Goal: Information Seeking & Learning: Learn about a topic

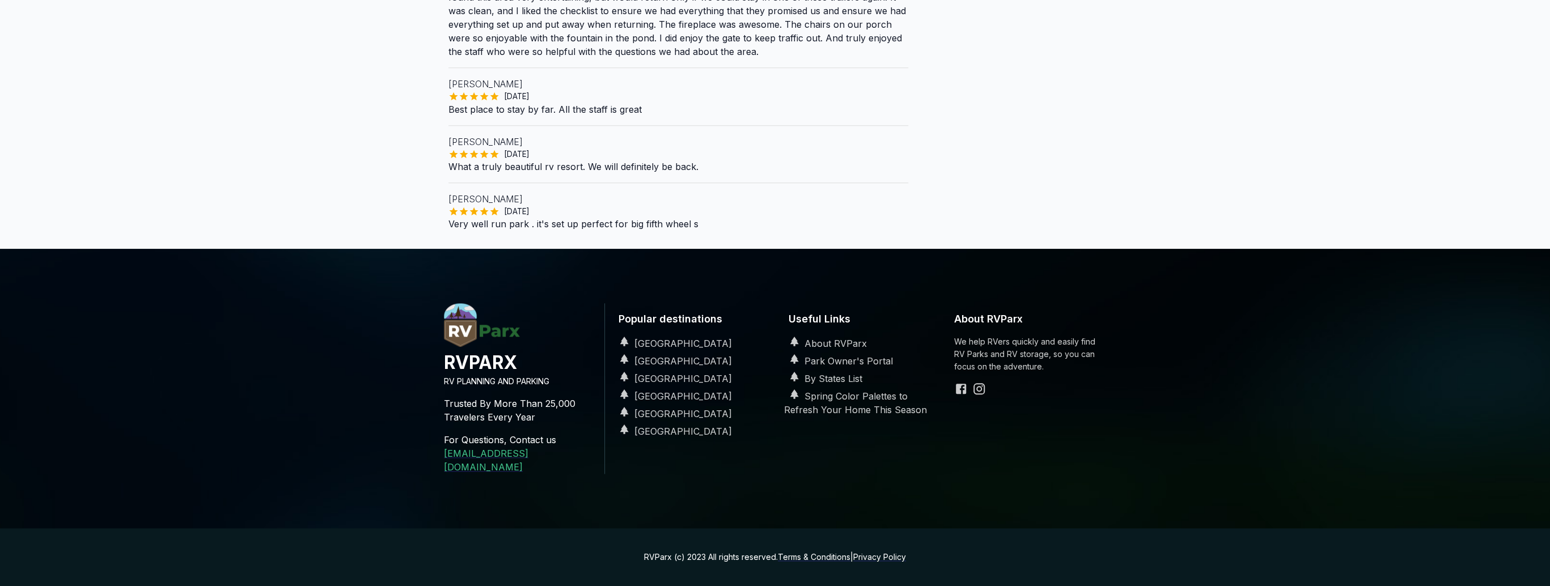
scroll to position [1375, 0]
click at [505, 350] on h4 "RVPARX" at bounding box center [519, 362] width 151 height 25
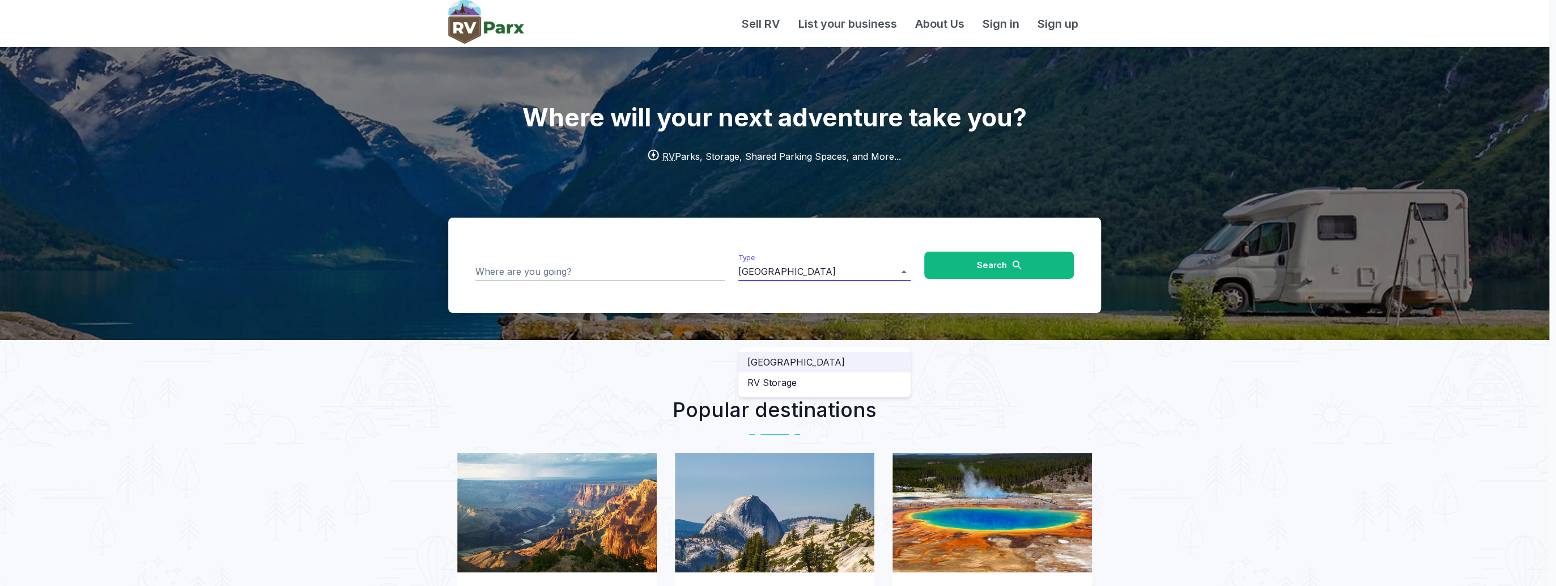
click at [796, 390] on li "RV Storage" at bounding box center [825, 382] width 172 height 20
type input "**********"
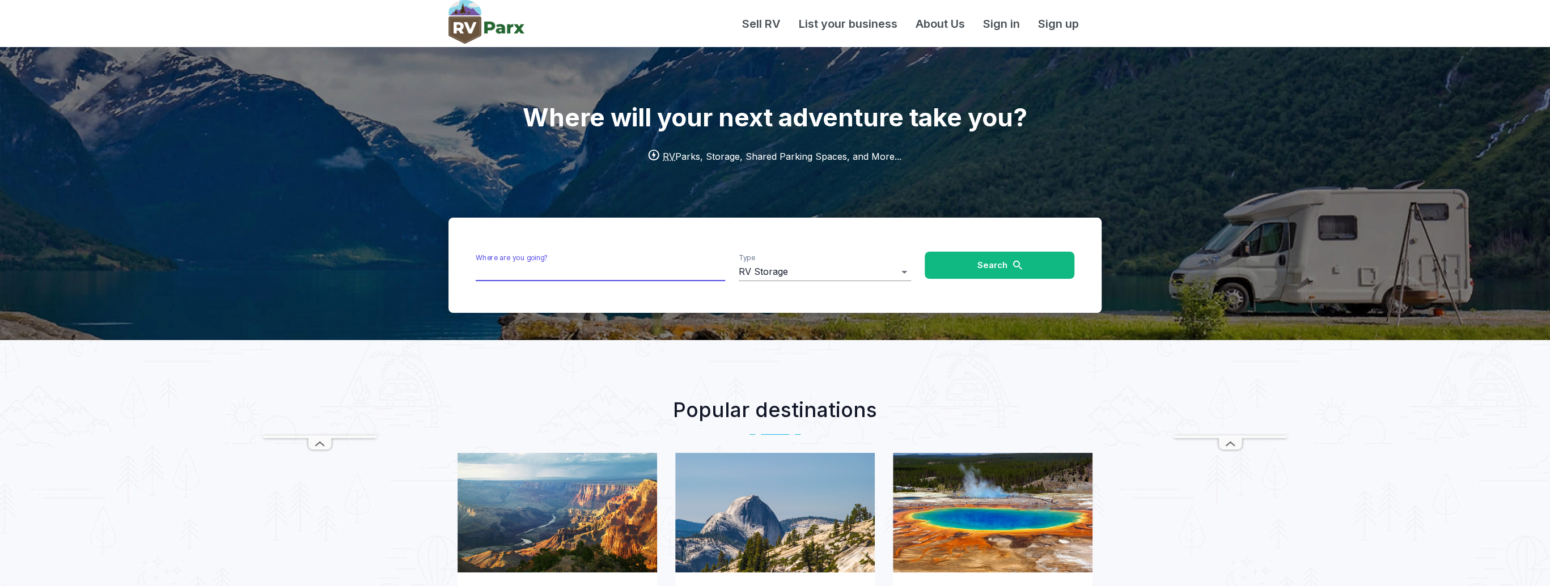
click at [591, 281] on input "Where are you going?" at bounding box center [600, 272] width 249 height 18
type input "**********"
click at [985, 279] on button "Search" at bounding box center [999, 265] width 150 height 27
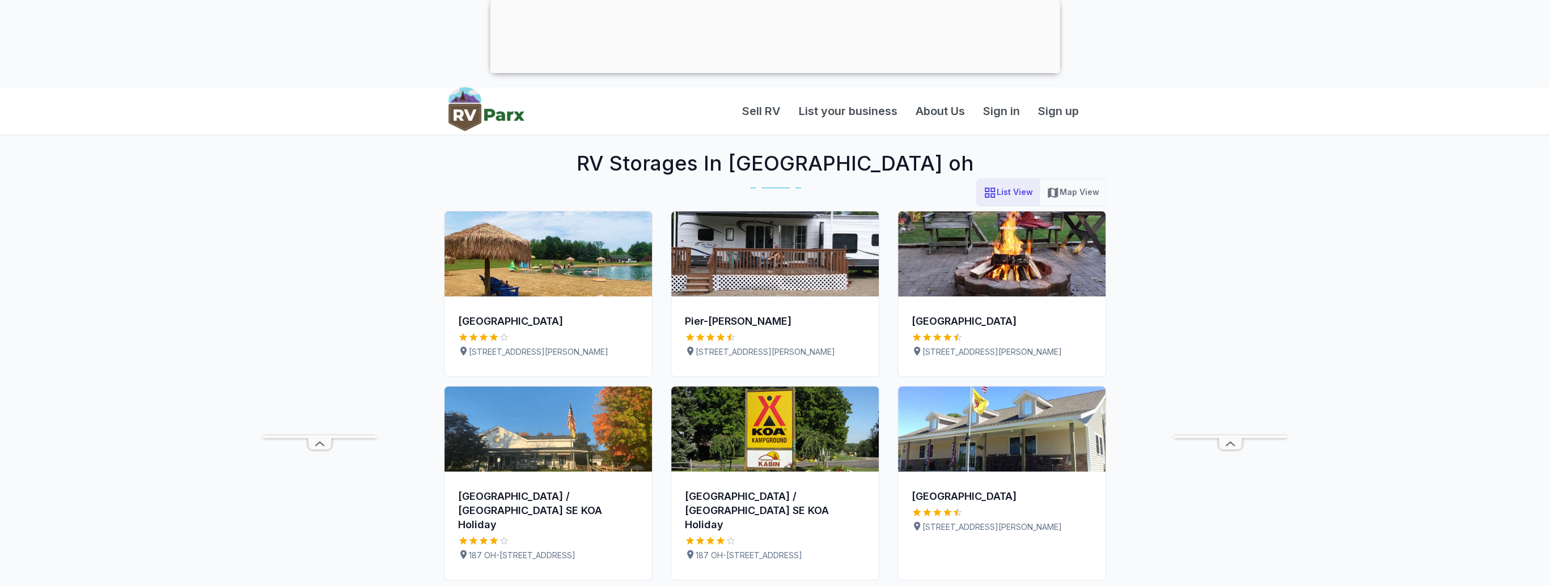
click at [1064, 206] on button "Map View" at bounding box center [1072, 193] width 67 height 28
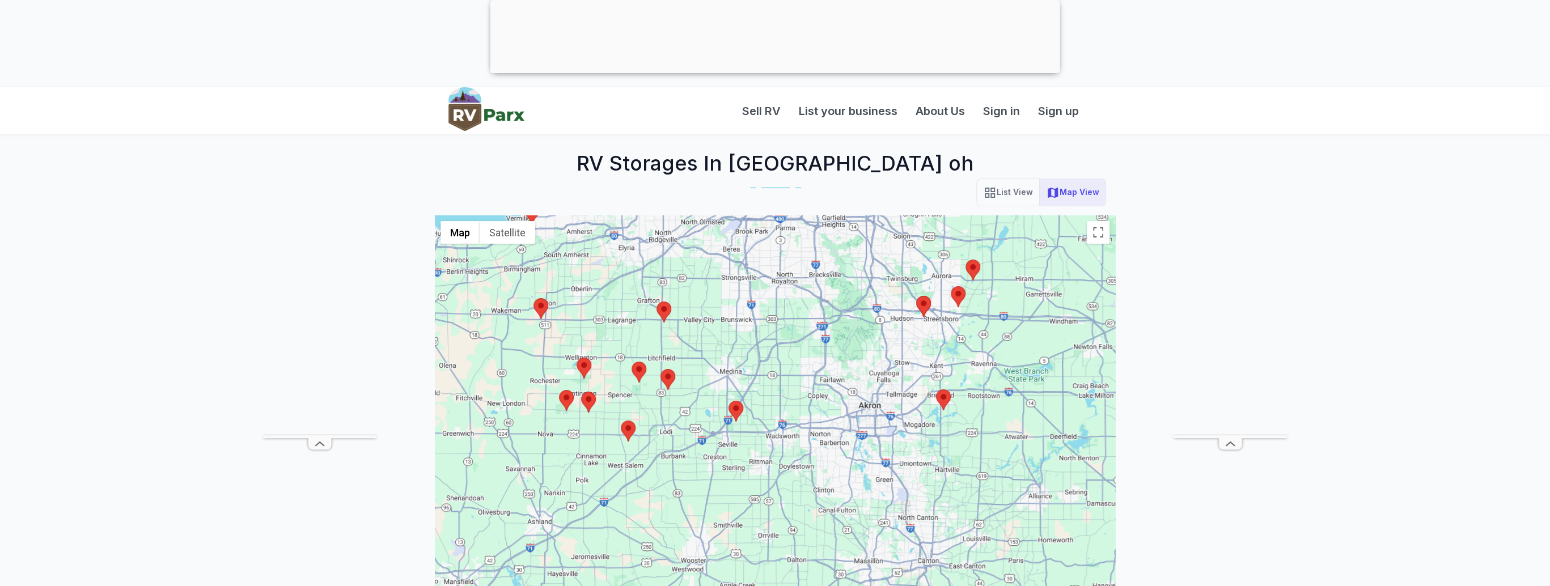
drag, startPoint x: 809, startPoint y: 471, endPoint x: 787, endPoint y: 299, distance: 173.2
click at [787, 299] on div at bounding box center [775, 503] width 680 height 577
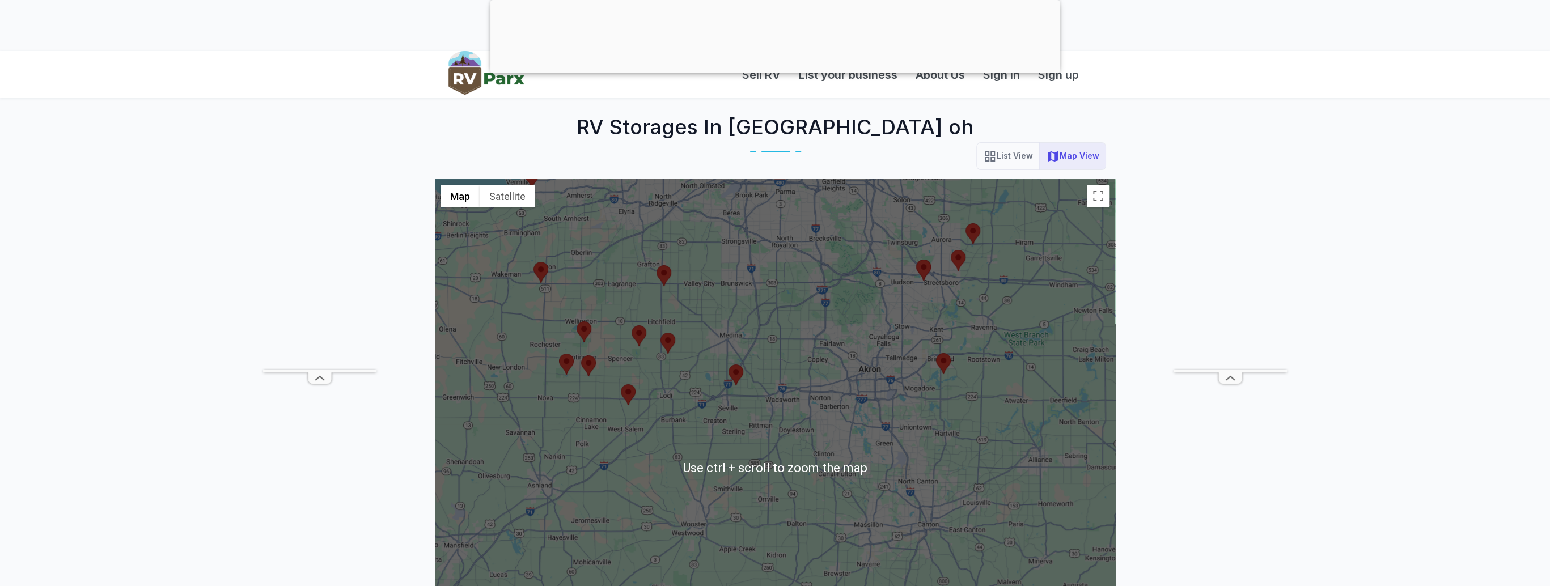
scroll to position [45, 0]
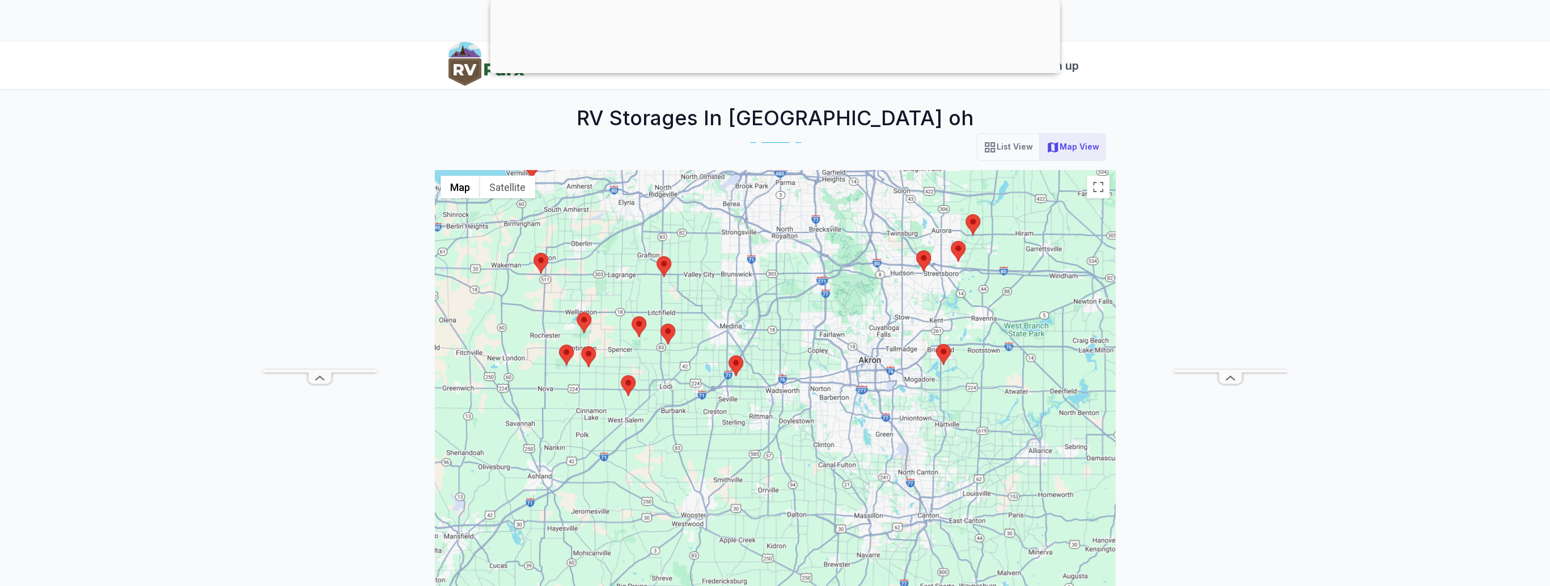
click at [662, 277] on img at bounding box center [663, 266] width 15 height 21
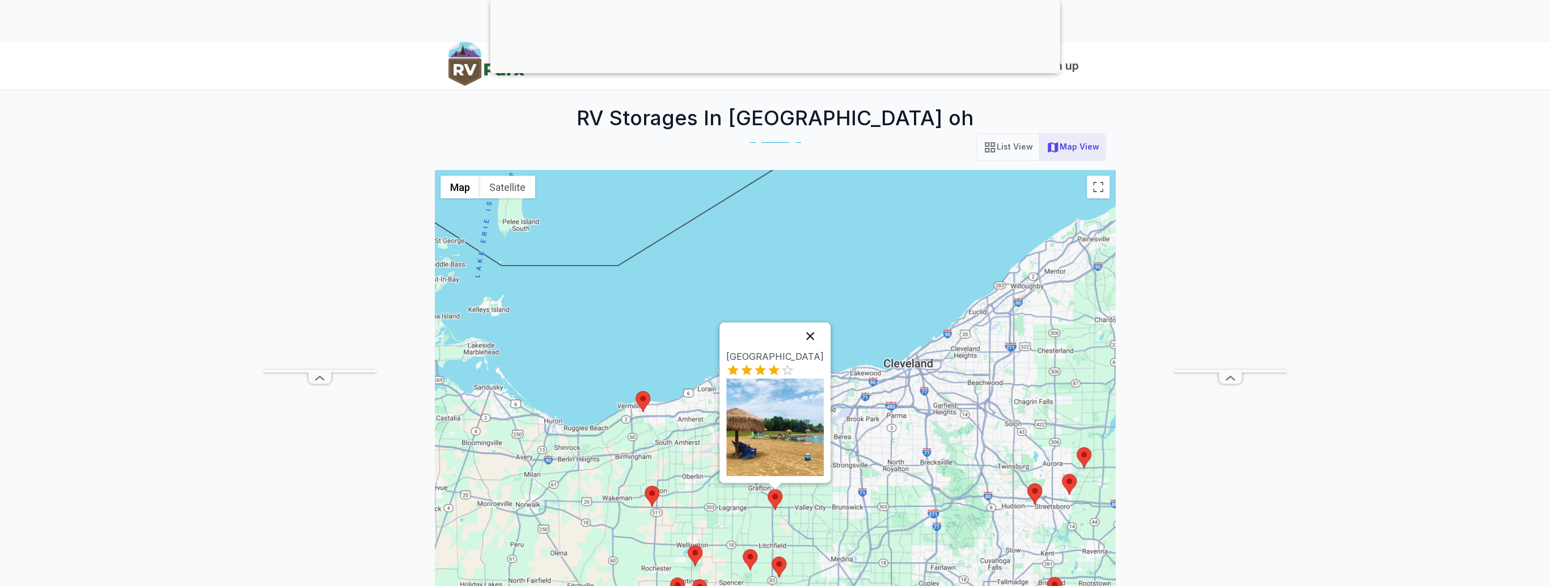
click at [824, 323] on button "Close" at bounding box center [809, 336] width 27 height 27
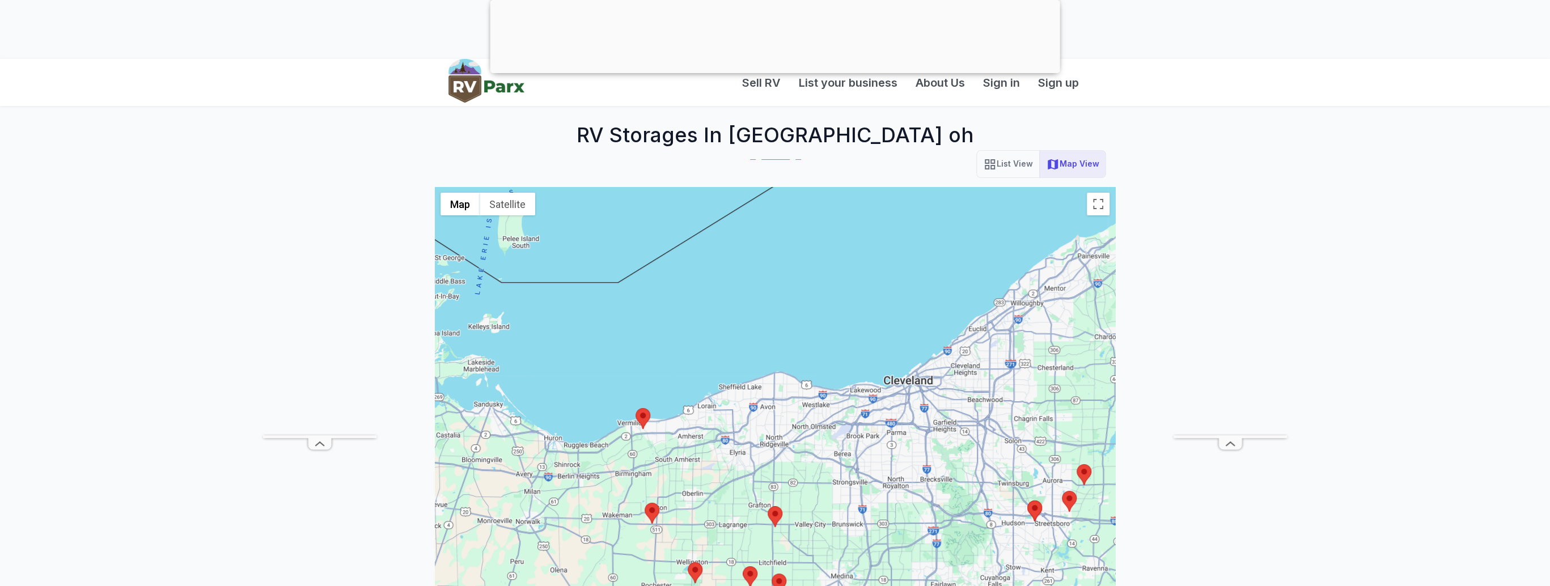
scroll to position [0, 0]
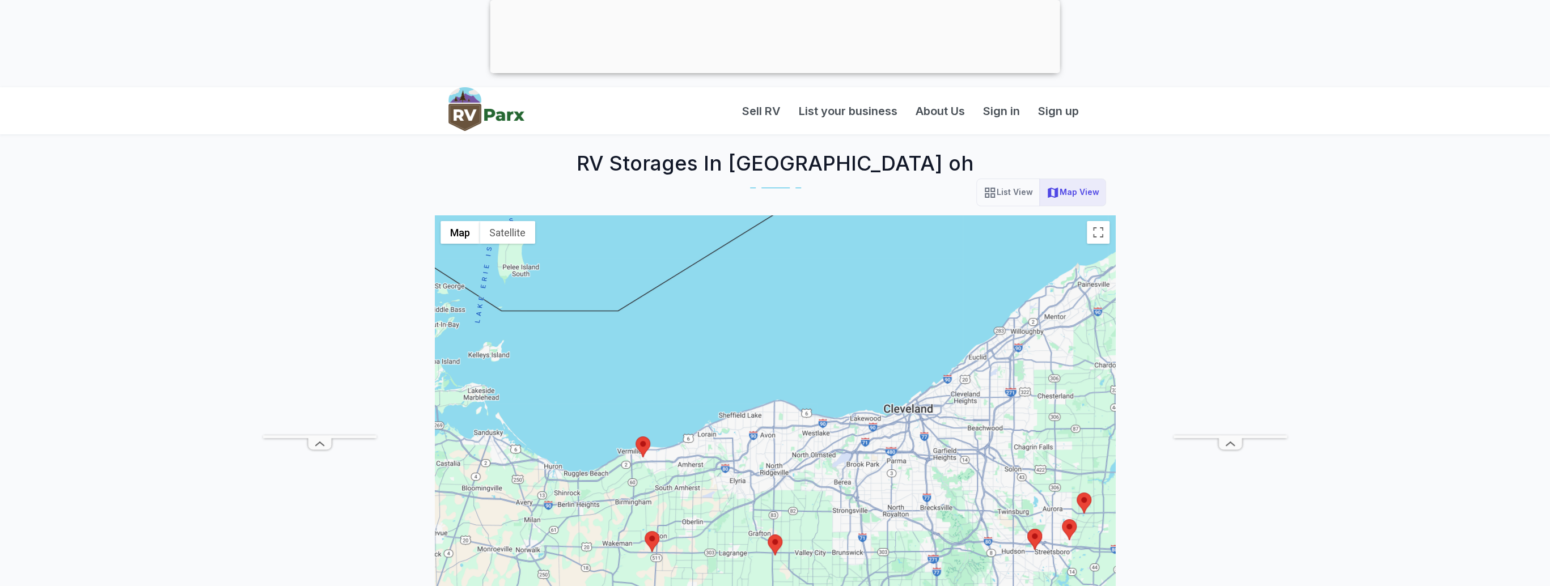
click at [495, 117] on img at bounding box center [486, 109] width 76 height 44
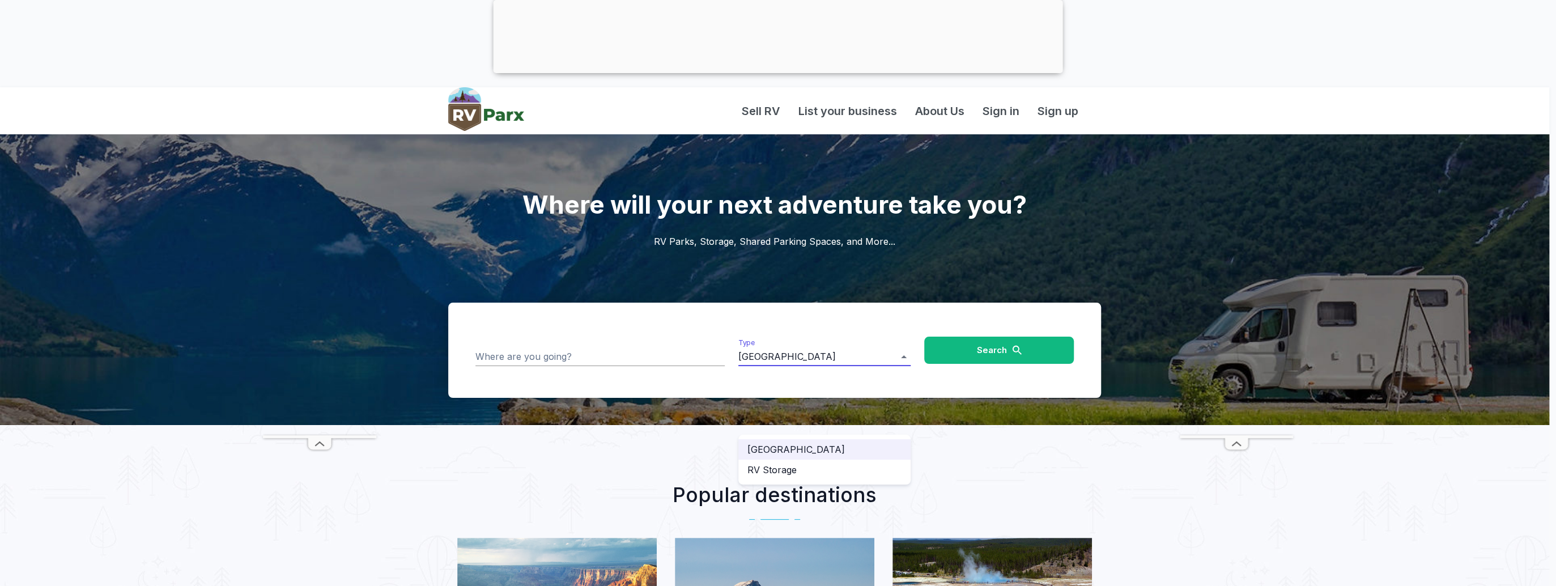
click at [817, 478] on li "RV Storage" at bounding box center [825, 470] width 172 height 20
type input "**********"
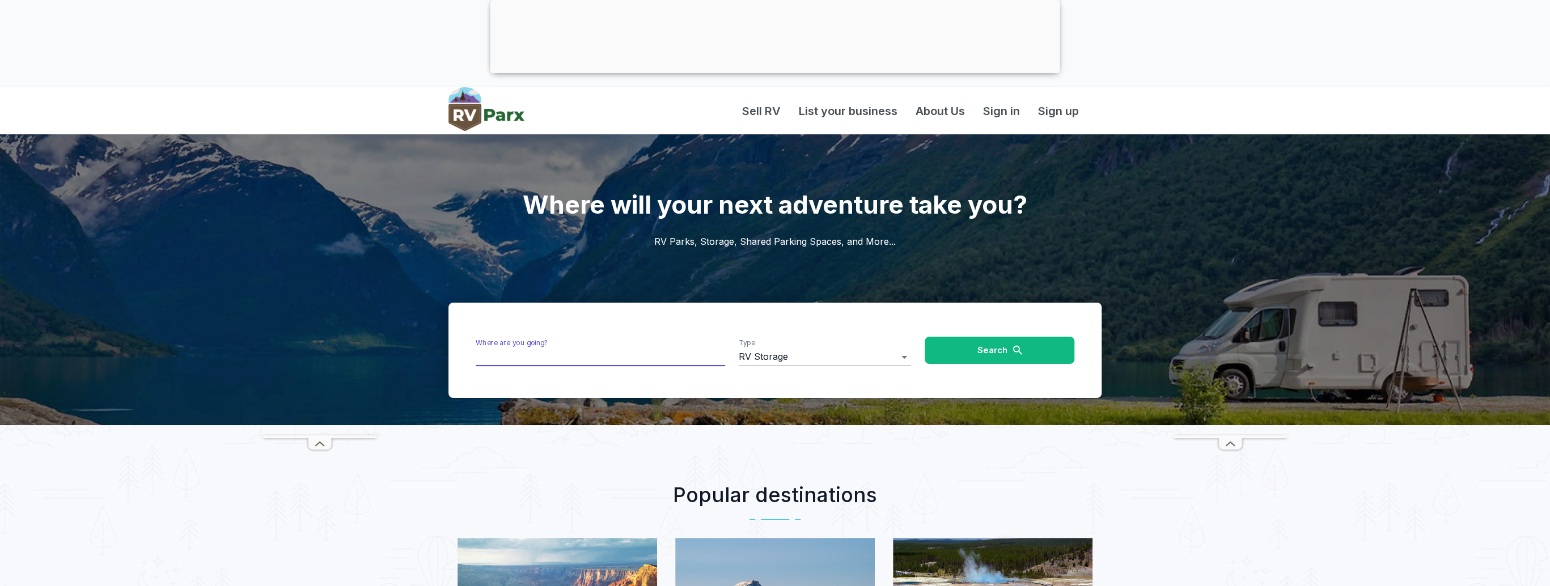
click at [638, 366] on input "Where are you going?" at bounding box center [600, 357] width 249 height 18
click at [494, 450] on li "Ohio" at bounding box center [599, 449] width 249 height 20
type input "****"
click at [980, 364] on button "Search" at bounding box center [999, 350] width 150 height 27
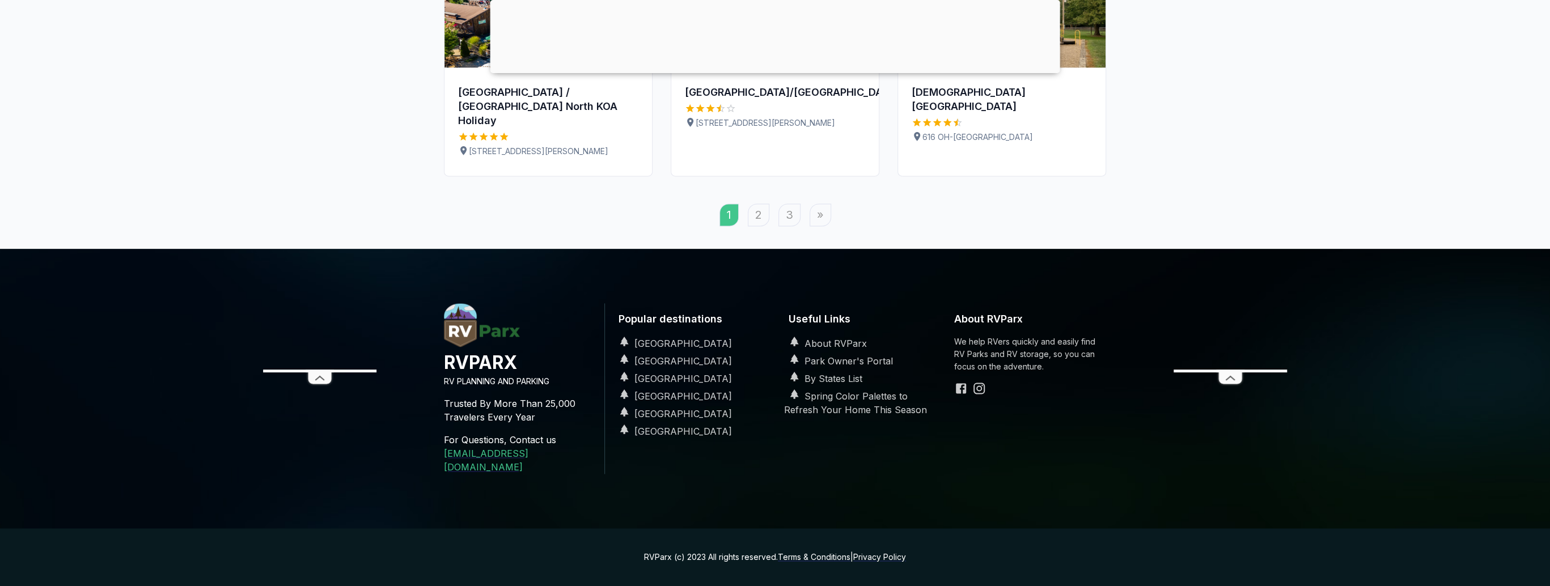
scroll to position [1330, 0]
click at [765, 226] on link "2" at bounding box center [759, 214] width 22 height 23
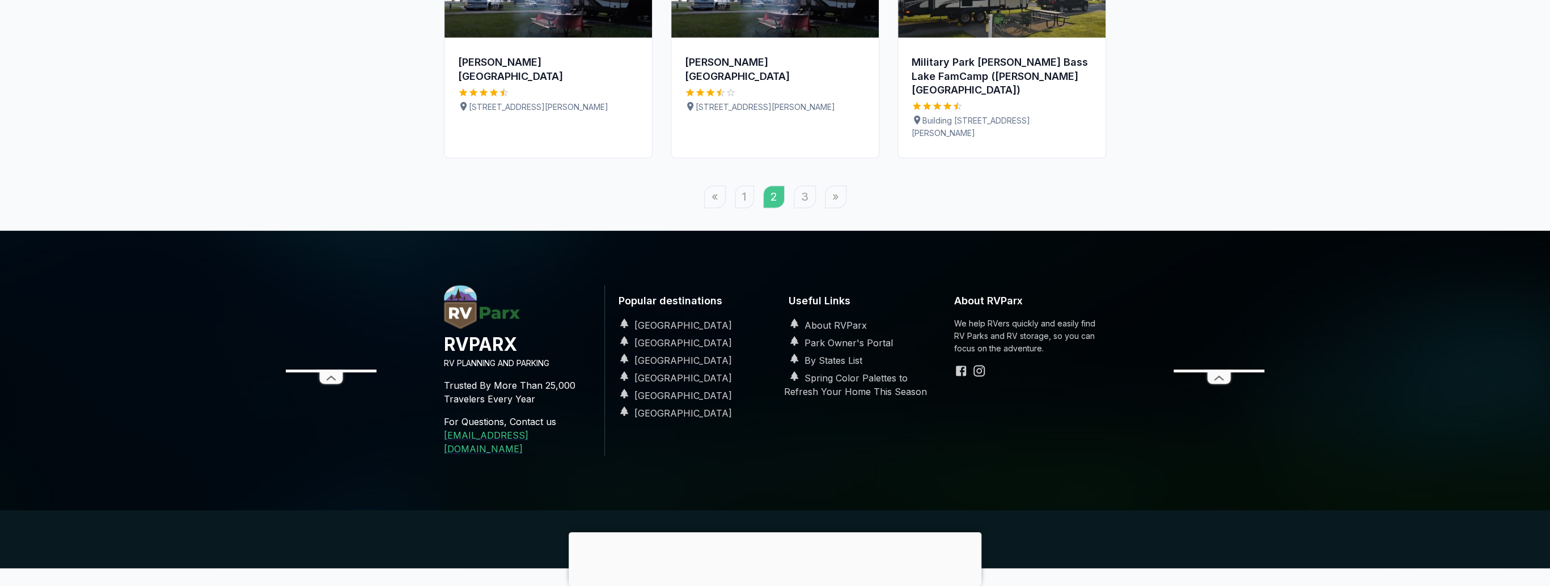
scroll to position [1284, 0]
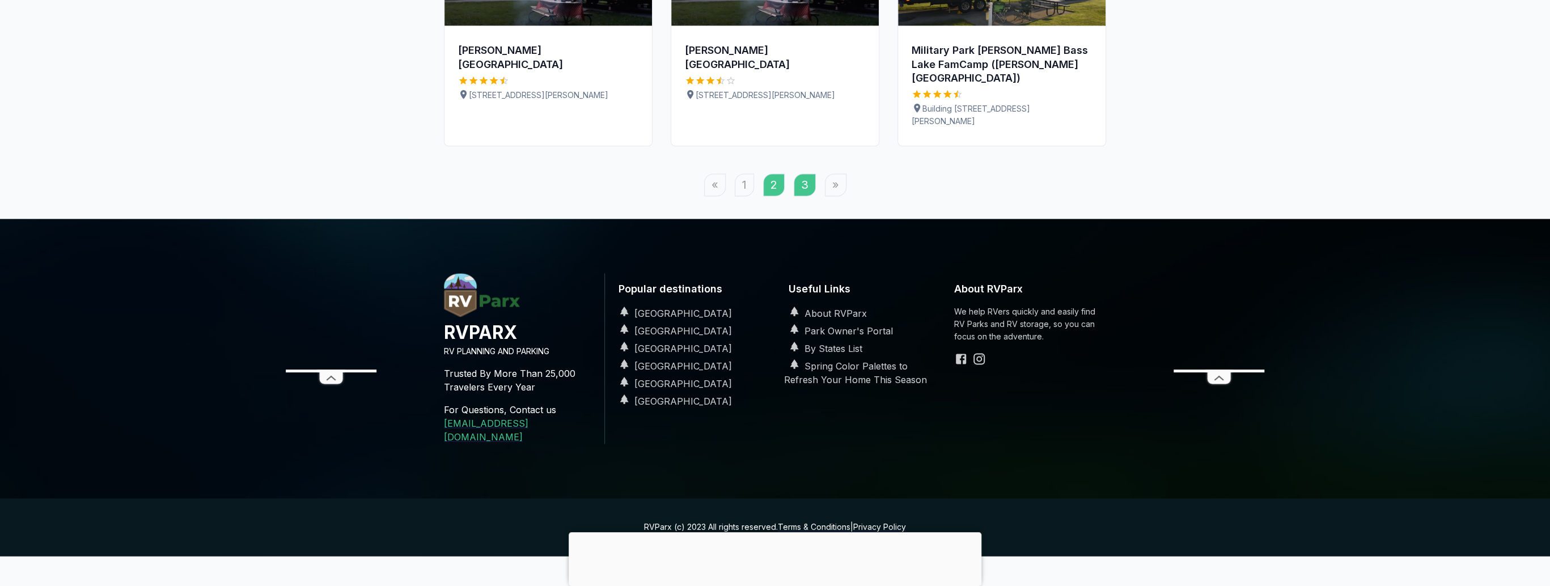
click at [808, 196] on link "3" at bounding box center [804, 184] width 22 height 23
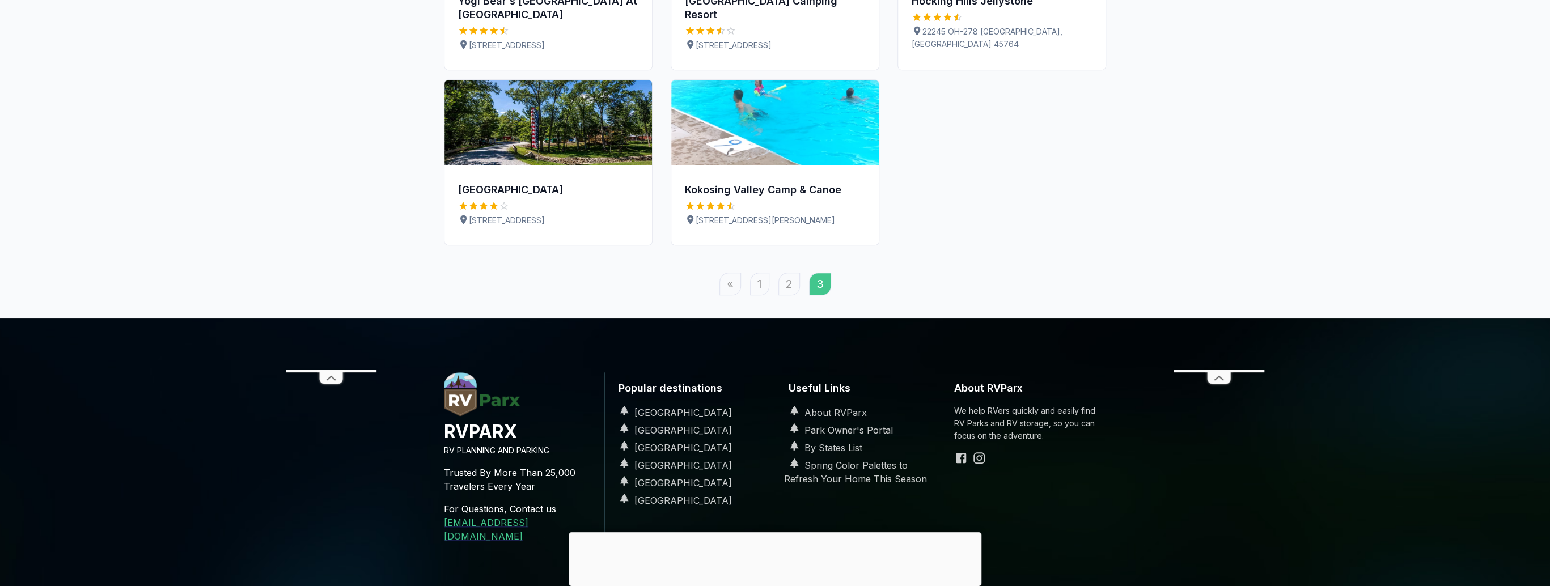
scroll to position [771, 0]
click at [986, 8] on div "Hocking Hills Jellystone" at bounding box center [1001, 1] width 180 height 14
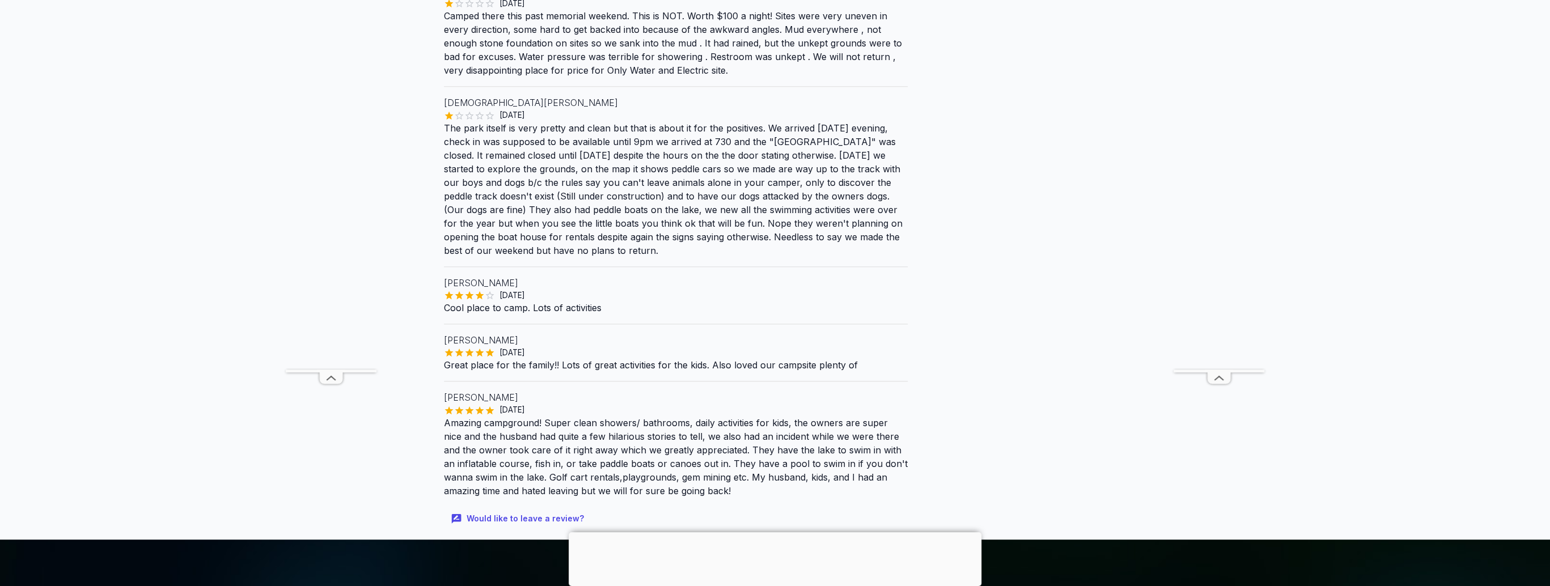
scroll to position [1148, 0]
